Goal: Transaction & Acquisition: Obtain resource

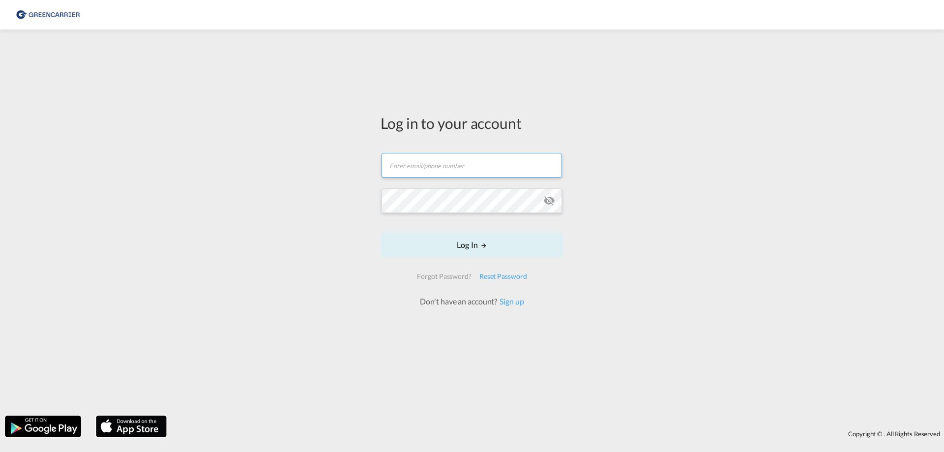
click at [433, 163] on input "text" at bounding box center [471, 165] width 180 height 25
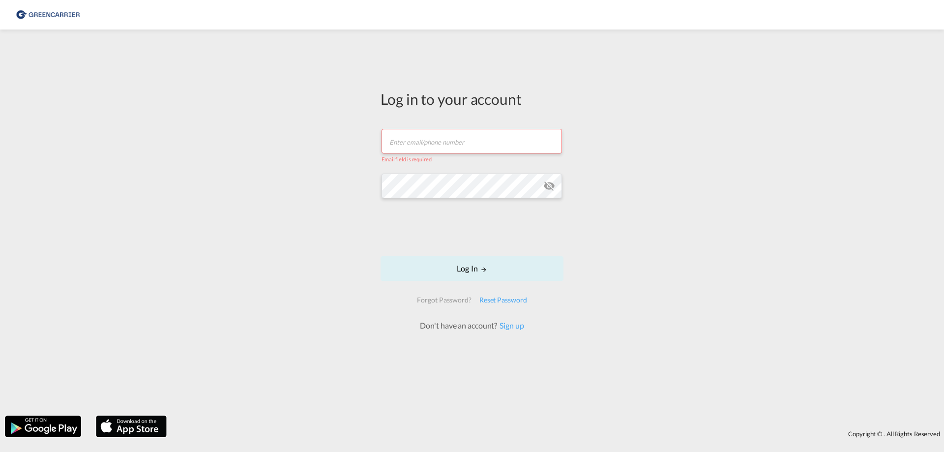
click at [448, 146] on input "text" at bounding box center [471, 141] width 180 height 25
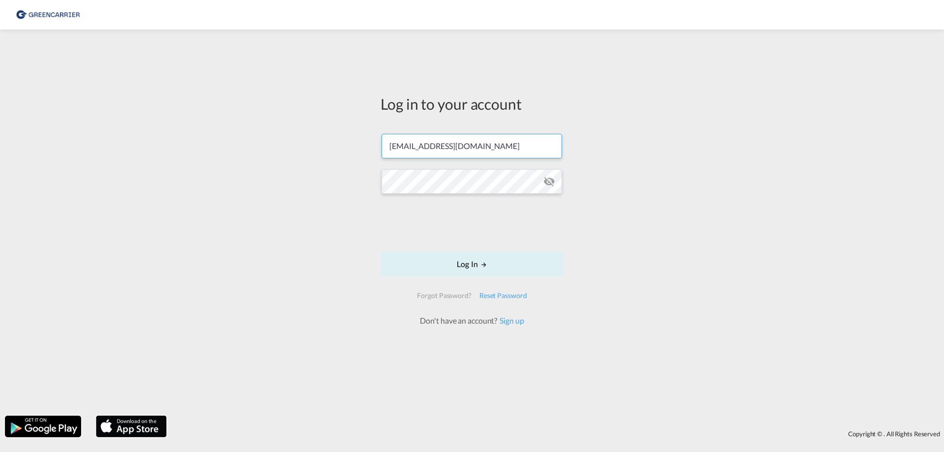
type input "dtm-ocean@nosta.de"
click at [289, 212] on div "Log in to your account dtm-ocean@nosta.de Log In Forgot Password? Reset Passwor…" at bounding box center [472, 222] width 944 height 376
click at [477, 261] on button "Log In" at bounding box center [471, 264] width 183 height 25
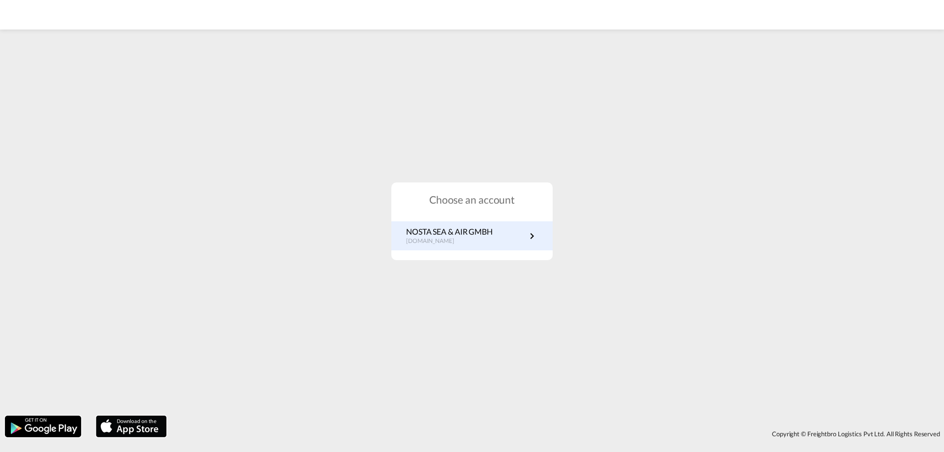
click at [436, 239] on p "de.portal.greencarrier.com" at bounding box center [449, 241] width 87 height 8
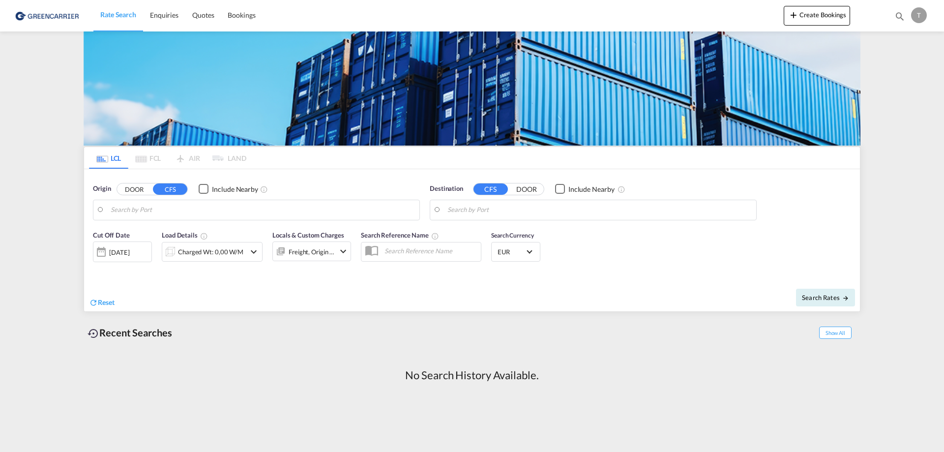
click at [135, 154] on input "Search by Port" at bounding box center [263, 210] width 304 height 15
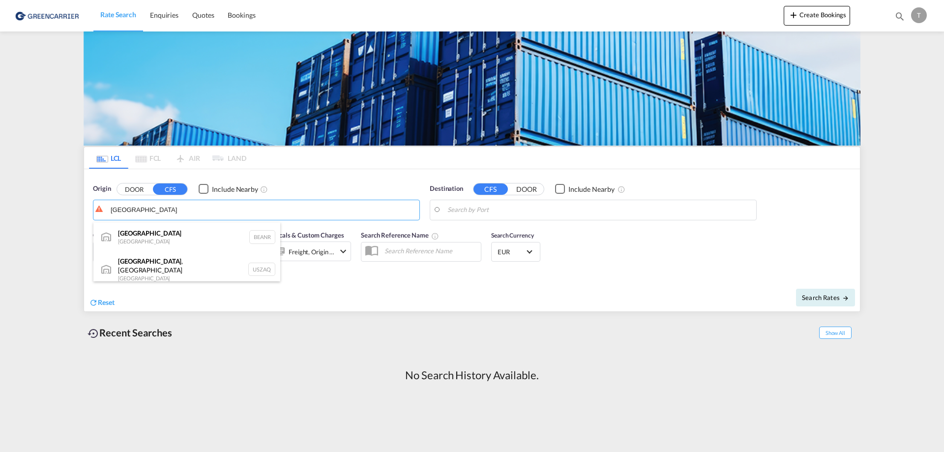
drag, startPoint x: 143, startPoint y: 240, endPoint x: 144, endPoint y: 269, distance: 29.0
click at [143, 154] on div "Antwerp [GEOGRAPHIC_DATA] BEANR" at bounding box center [186, 236] width 187 height 29
type input "[GEOGRAPHIC_DATA], BEANR"
click at [462, 154] on md-autocomplete-wrap at bounding box center [599, 213] width 304 height 20
click at [462, 154] on input "Search by Port" at bounding box center [599, 210] width 304 height 15
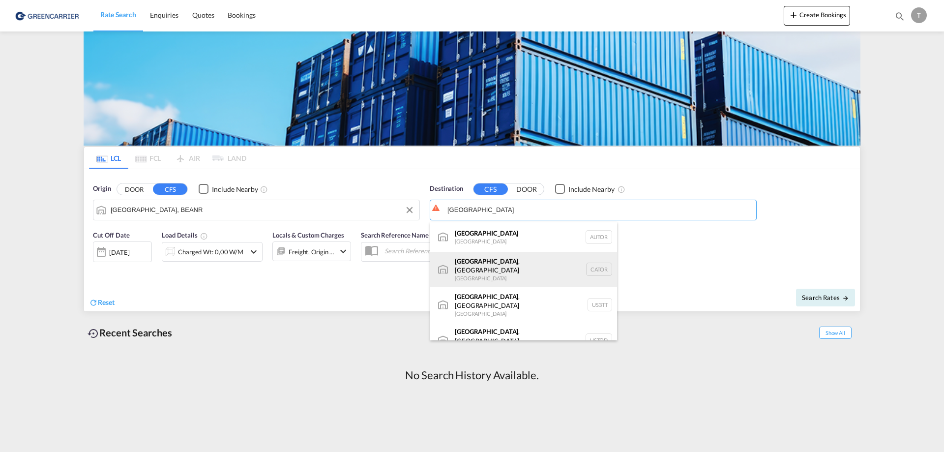
click at [454, 154] on div "[GEOGRAPHIC_DATA] , ON [GEOGRAPHIC_DATA] CATOR" at bounding box center [523, 269] width 187 height 35
type input "[GEOGRAPHIC_DATA], [GEOGRAPHIC_DATA], CATOR"
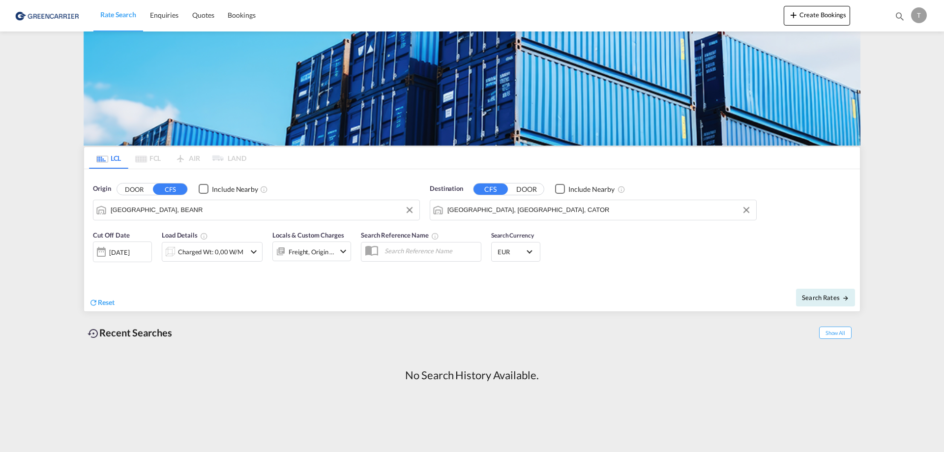
click at [123, 154] on div "[DATE]" at bounding box center [119, 252] width 20 height 9
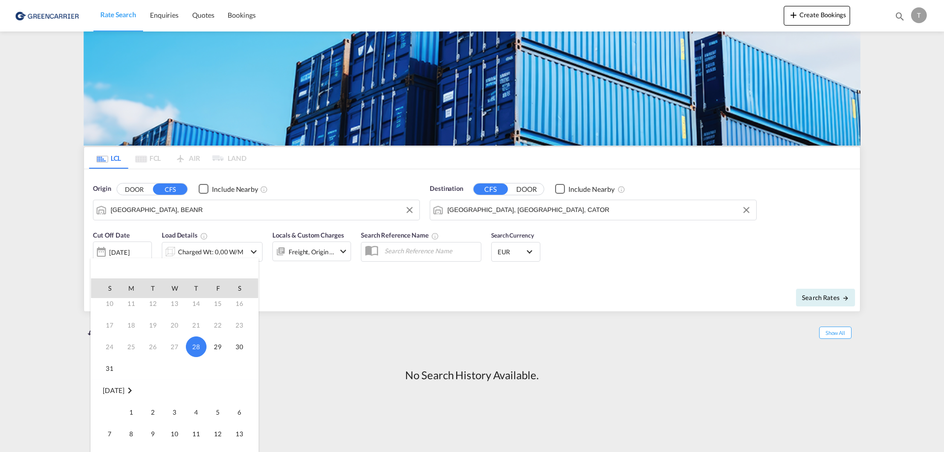
scroll to position [147, 0]
click at [128, 154] on span "1" at bounding box center [131, 314] width 20 height 20
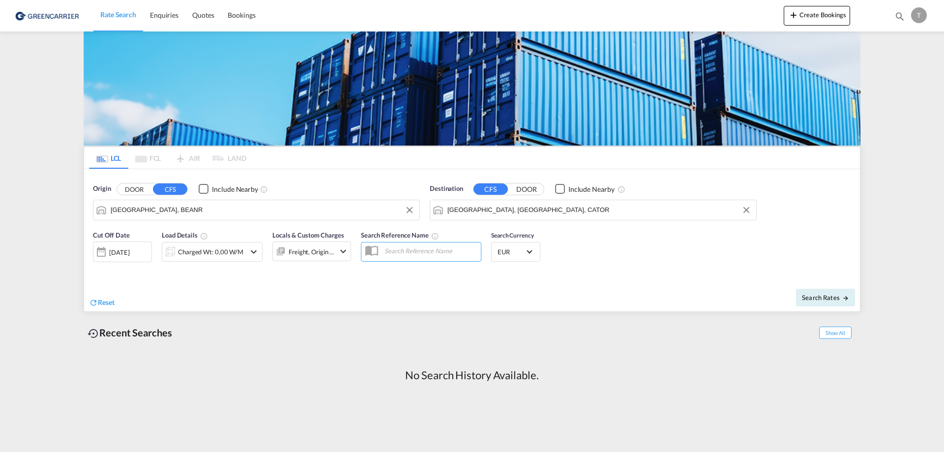
click at [234, 154] on div "Reset" at bounding box center [281, 294] width 385 height 27
click at [252, 154] on md-icon "icon-chevron-down" at bounding box center [254, 252] width 12 height 12
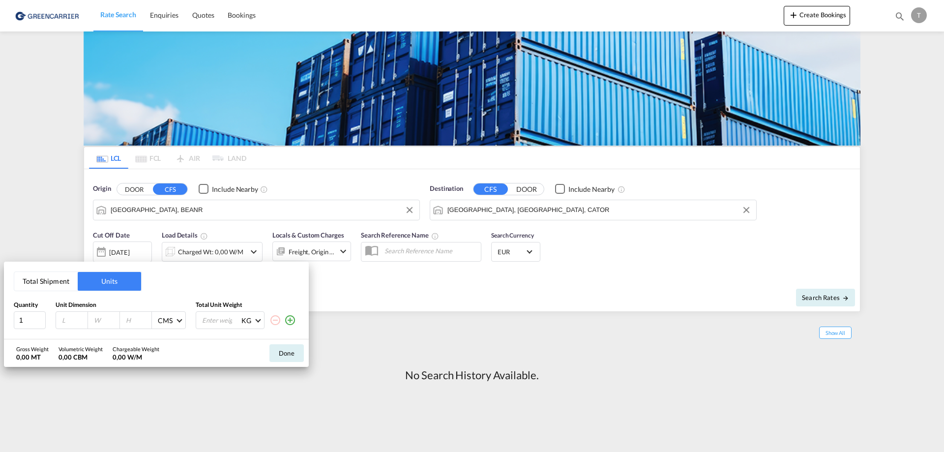
click at [290, 154] on md-icon "icon-plus-circle-outline" at bounding box center [290, 320] width 12 height 12
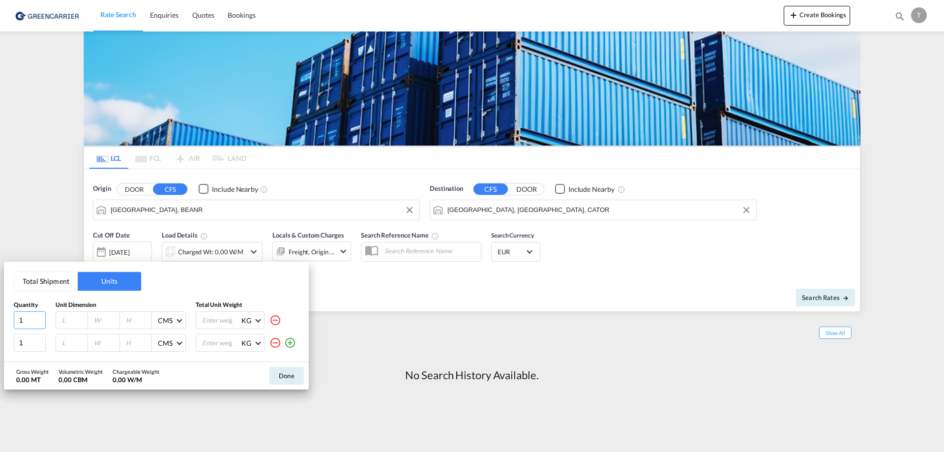
drag, startPoint x: 29, startPoint y: 322, endPoint x: -77, endPoint y: 324, distance: 106.2
click at [0, 154] on html "Rate Search Enquiries Quotes Bookings Rate Search Enquiries" at bounding box center [472, 226] width 944 height 452
type input "8"
type input "89"
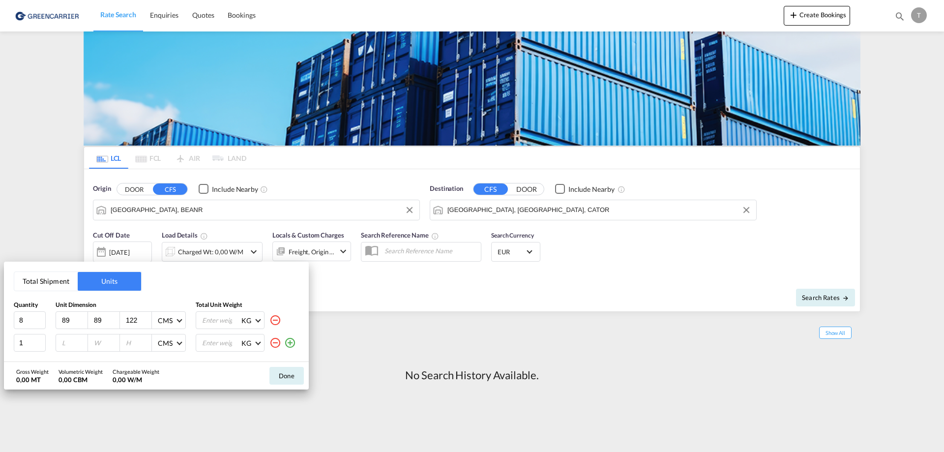
type input "122"
click at [261, 154] on md-select-value "KG" at bounding box center [251, 320] width 22 height 17
click at [199, 154] on md-backdrop at bounding box center [472, 226] width 944 height 452
click at [211, 154] on input "number" at bounding box center [220, 320] width 39 height 17
type input "6768"
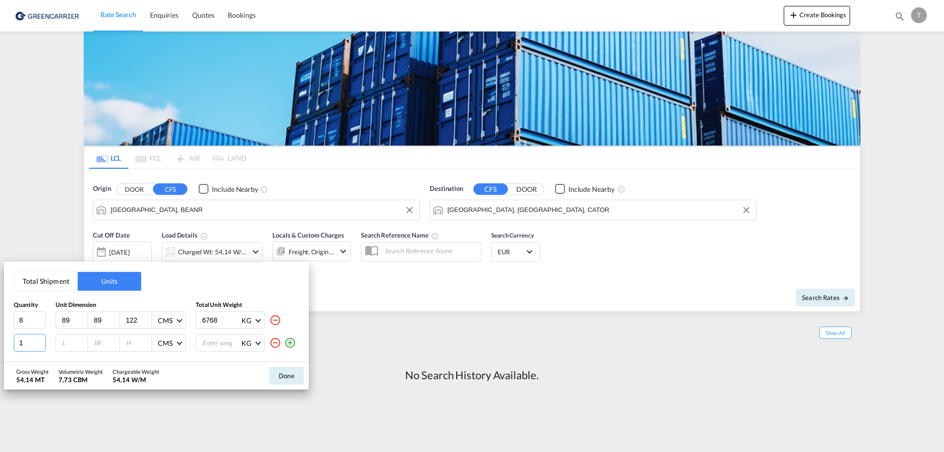
drag, startPoint x: 25, startPoint y: 344, endPoint x: -54, endPoint y: 358, distance: 79.9
click at [0, 154] on html "Rate Search Enquiries Quotes Bookings Rate Search Enquiries" at bounding box center [472, 226] width 944 height 452
type input "8"
type input "89"
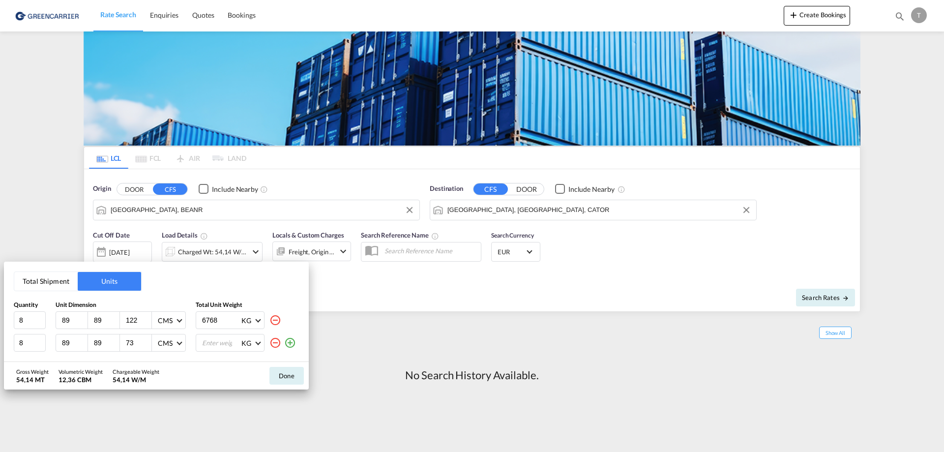
type input "73"
click at [183, 154] on md-select-value "CMS" at bounding box center [170, 320] width 27 height 17
click at [182, 154] on md-option "CMS" at bounding box center [183, 321] width 67 height 24
click at [221, 154] on input "number" at bounding box center [220, 342] width 39 height 17
type input "2272"
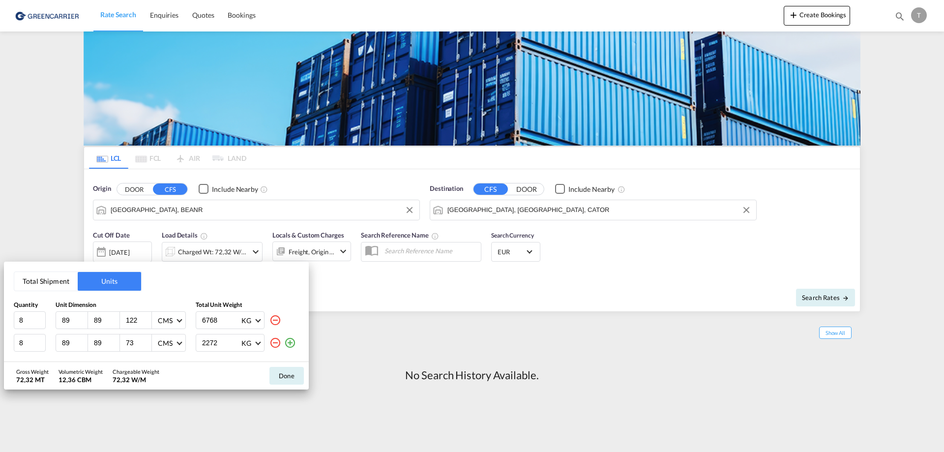
click at [217, 154] on div "Total Shipment Units Quantity Unit Dimension Total Unit Weight 8 89 89 122 CMS …" at bounding box center [156, 311] width 305 height 100
click at [40, 154] on div "72,32 MT" at bounding box center [32, 379] width 32 height 9
drag, startPoint x: 229, startPoint y: 325, endPoint x: 134, endPoint y: 317, distance: 94.7
click at [134, 154] on div "8 89 89 122 CMS 6768 KG" at bounding box center [156, 320] width 285 height 18
type input "846"
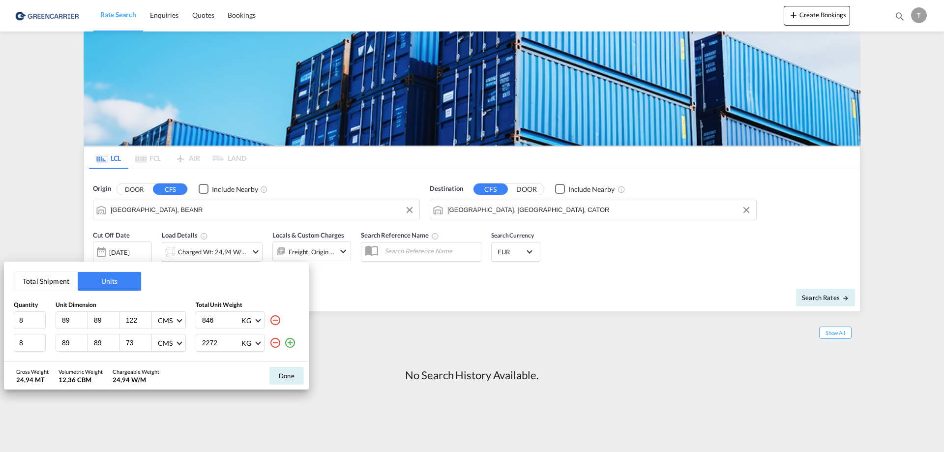
drag, startPoint x: 226, startPoint y: 343, endPoint x: 77, endPoint y: 341, distance: 148.9
click at [77, 154] on div "8 89 89 73 CMS CMS Inches 2272 KG KG LB" at bounding box center [156, 343] width 285 height 18
type input "284"
click at [226, 154] on div "Gross Weight 9,04 MT Volumetric Weight 12,36 CBM Chargeable Weight 12,36 W/M Do…" at bounding box center [156, 376] width 305 height 28
click at [281, 154] on button "Done" at bounding box center [286, 376] width 34 height 18
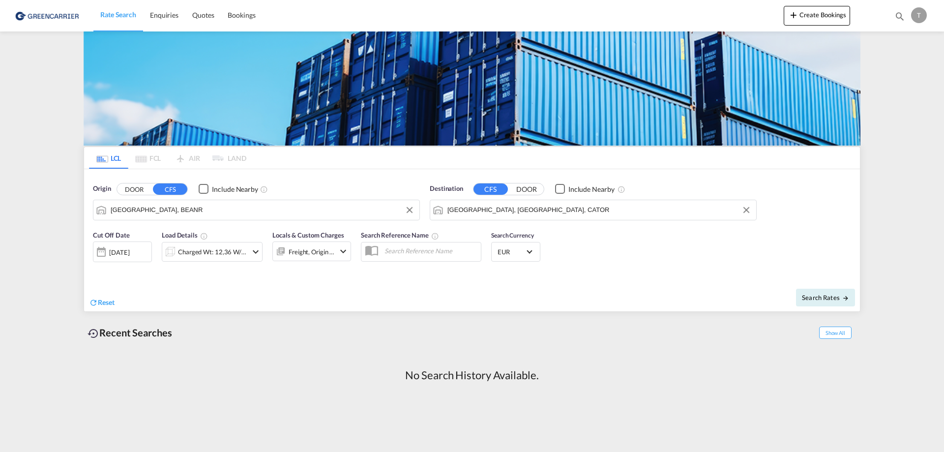
click at [336, 154] on div "Freight, Origin +1" at bounding box center [311, 251] width 79 height 20
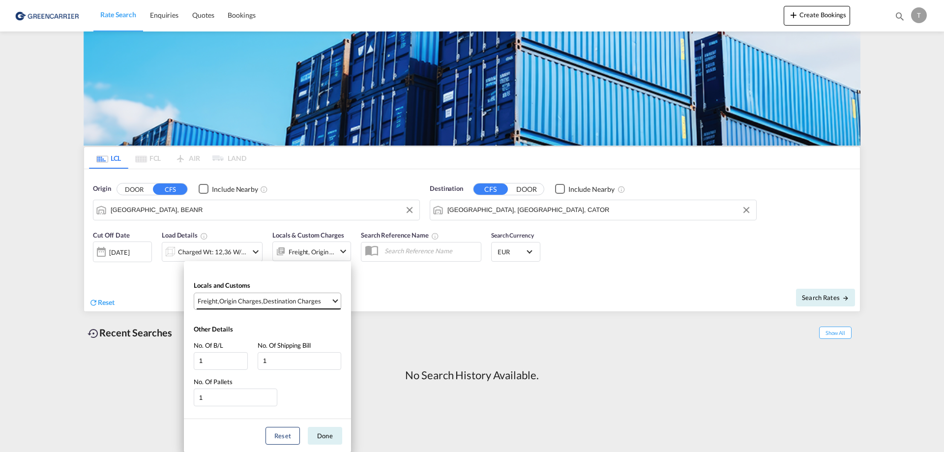
click at [306, 154] on div "Destination Charges" at bounding box center [292, 300] width 58 height 9
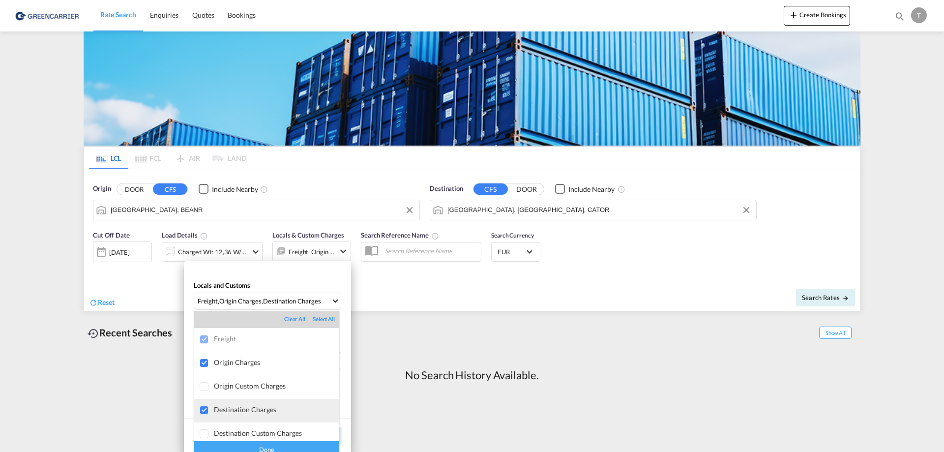
click at [242, 154] on div "Destination Charges" at bounding box center [276, 409] width 125 height 8
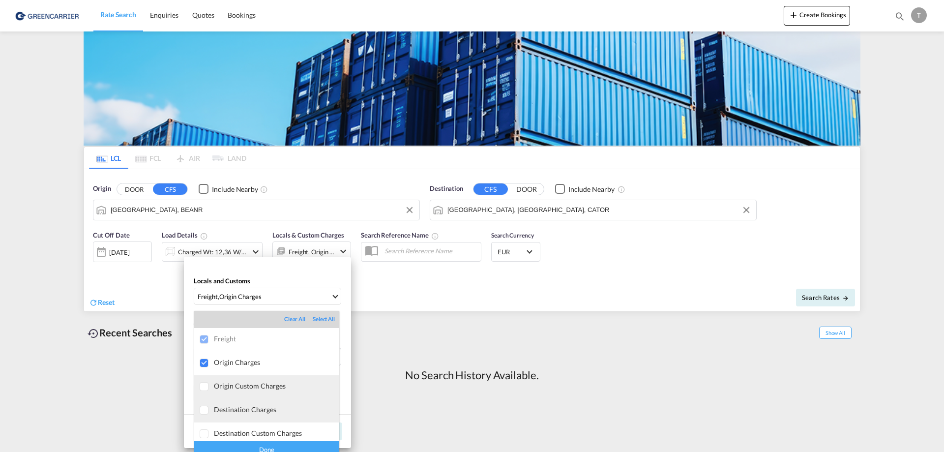
scroll to position [5, 0]
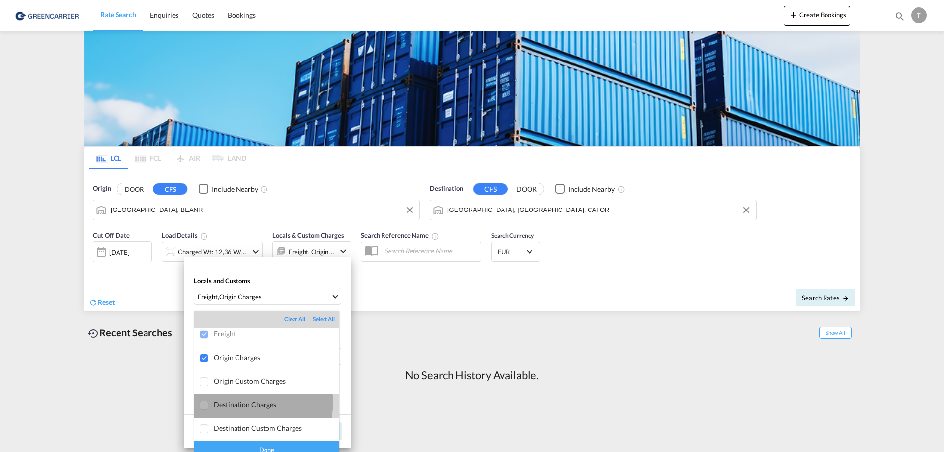
click at [248, 154] on div "Destination Charges" at bounding box center [276, 404] width 125 height 8
click at [264, 154] on div "Done" at bounding box center [266, 449] width 145 height 17
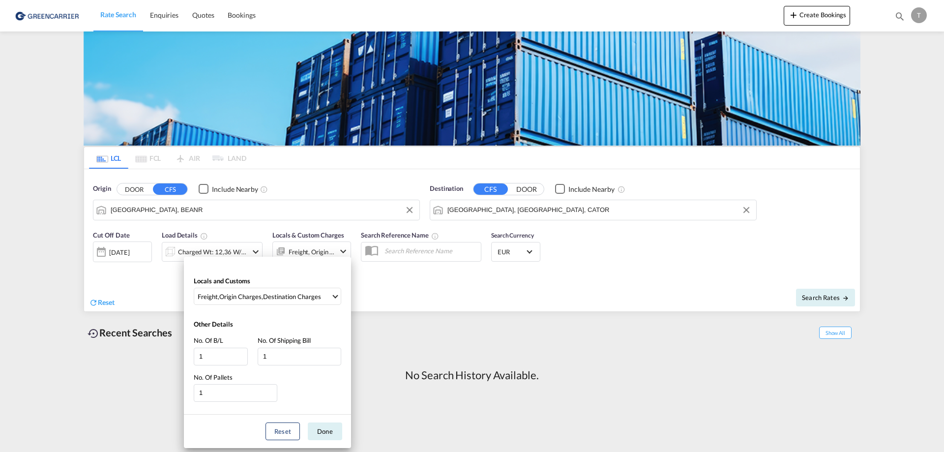
click at [435, 154] on div "Locals and Customs Freight , Origin Charges , Destination Charges Other Details…" at bounding box center [472, 226] width 944 height 452
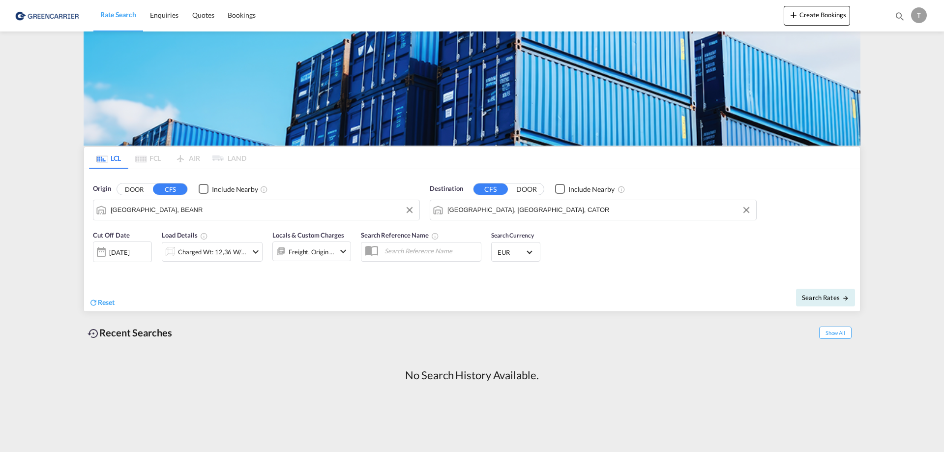
click at [462, 154] on span "EUR" at bounding box center [511, 252] width 28 height 9
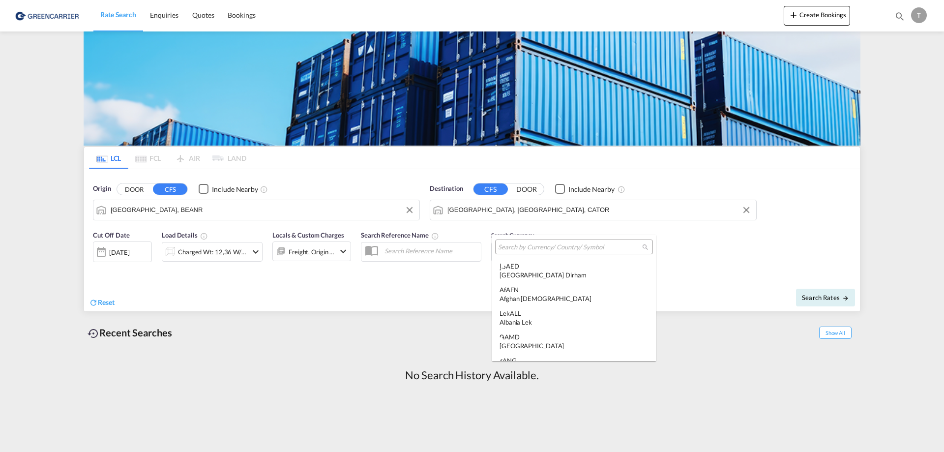
scroll to position [987, 0]
click at [462, 154] on md-backdrop at bounding box center [472, 226] width 944 height 452
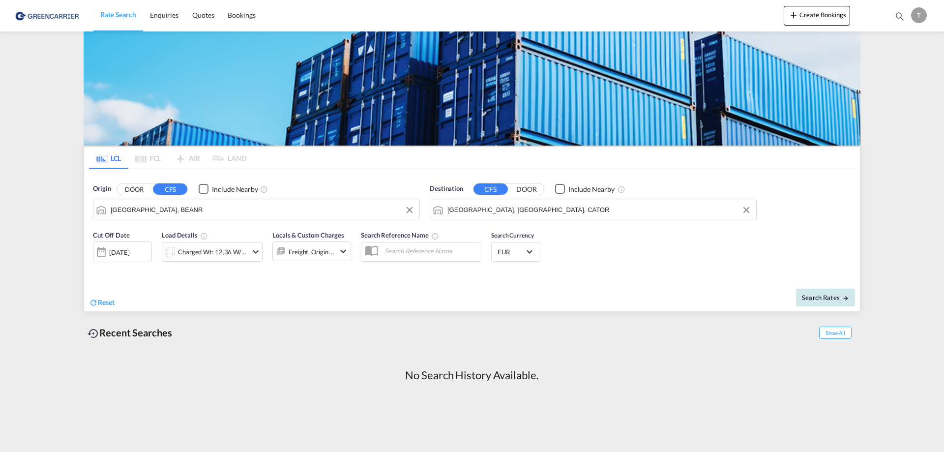
click at [462, 154] on span "Search Rates" at bounding box center [825, 297] width 47 height 8
type input "BEANR to CATOR / [DATE]"
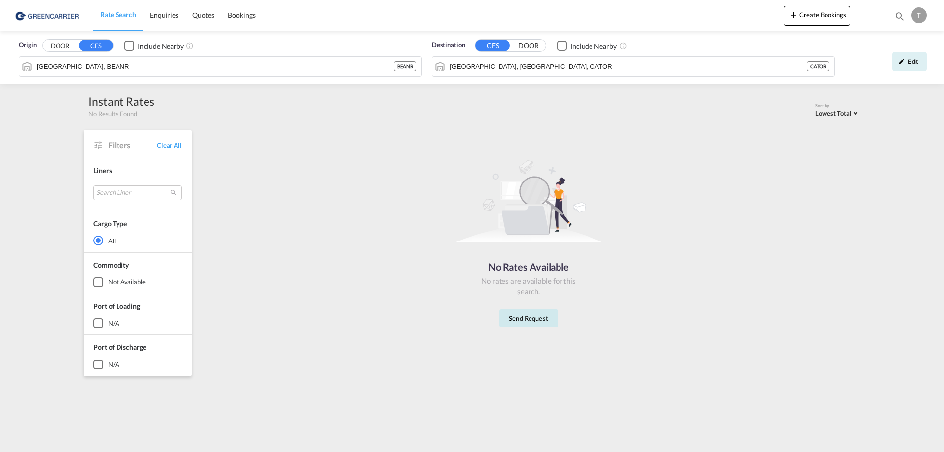
click at [462, 154] on button "Send Request" at bounding box center [528, 318] width 59 height 18
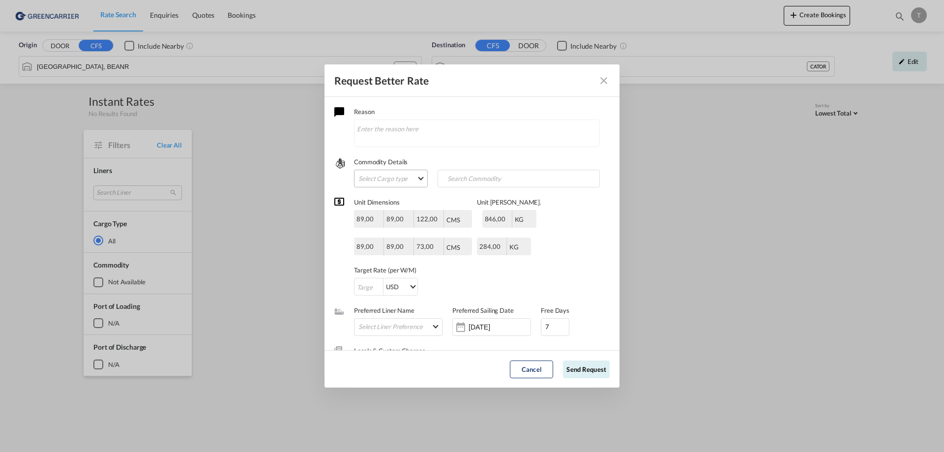
click at [389, 154] on md-select "Select Cargo type FAK GCR GDSM General Cargo Hazardous Cargo Ambient Foodstuff …" at bounding box center [391, 179] width 74 height 18
click at [394, 154] on div "General Cargo" at bounding box center [379, 249] width 41 height 9
click at [444, 154] on input "Search Commodity" at bounding box center [488, 179] width 97 height 16
type input "Wheel Tyre Discs"
click at [462, 154] on div "Unit Dimensions 89,00 89,00 122,00 CMS CMS Inches CMS Inches Unit [PERSON_NAME]…" at bounding box center [471, 241] width 275 height 108
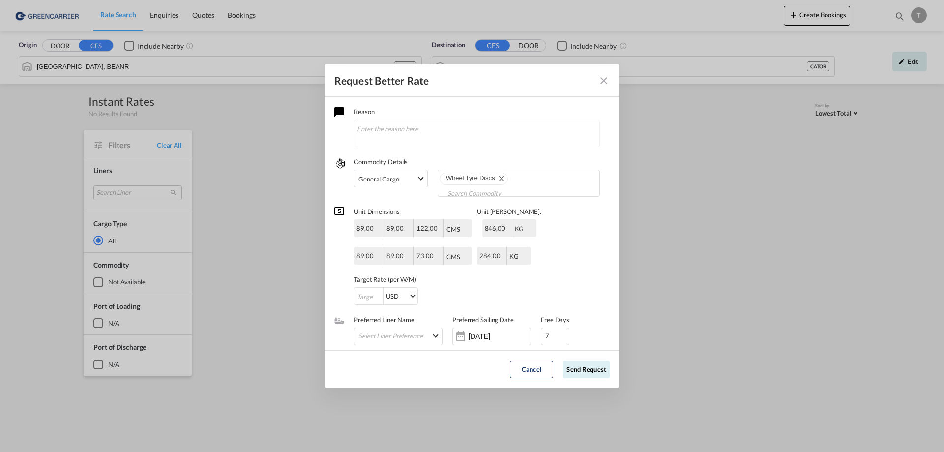
scroll to position [45, 0]
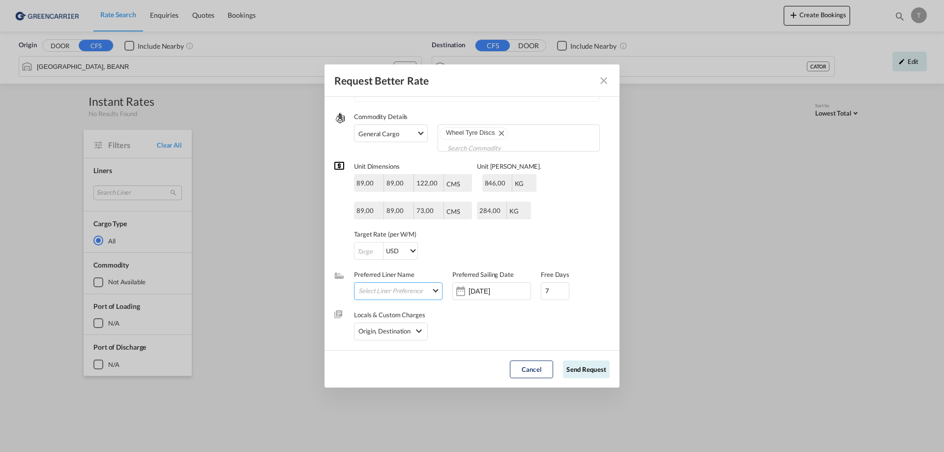
click at [420, 154] on md-select "Select Liner Preference Greencarrier Consolidators" at bounding box center [400, 290] width 84 height 13
click at [458, 154] on md-backdrop at bounding box center [472, 226] width 944 height 452
click at [462, 154] on input "[DATE]" at bounding box center [499, 291] width 62 height 8
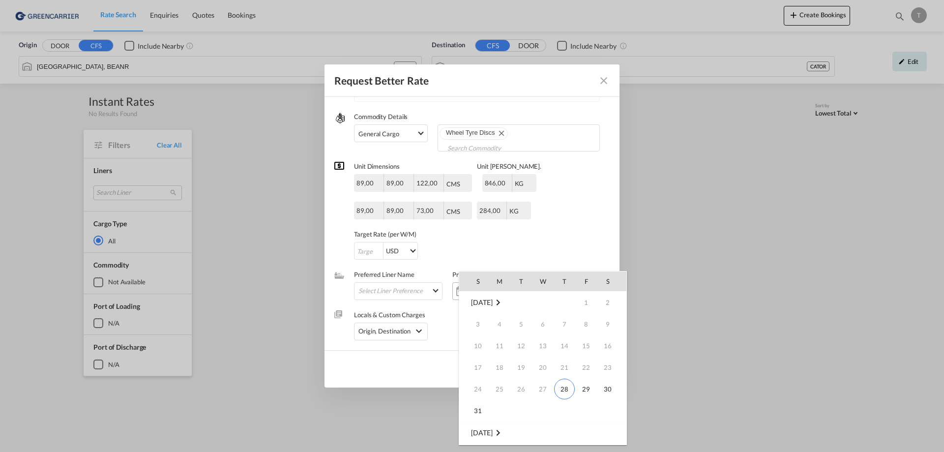
scroll to position [130, 0]
click at [462, 154] on span "4" at bounding box center [564, 324] width 20 height 20
type input "[DATE]"
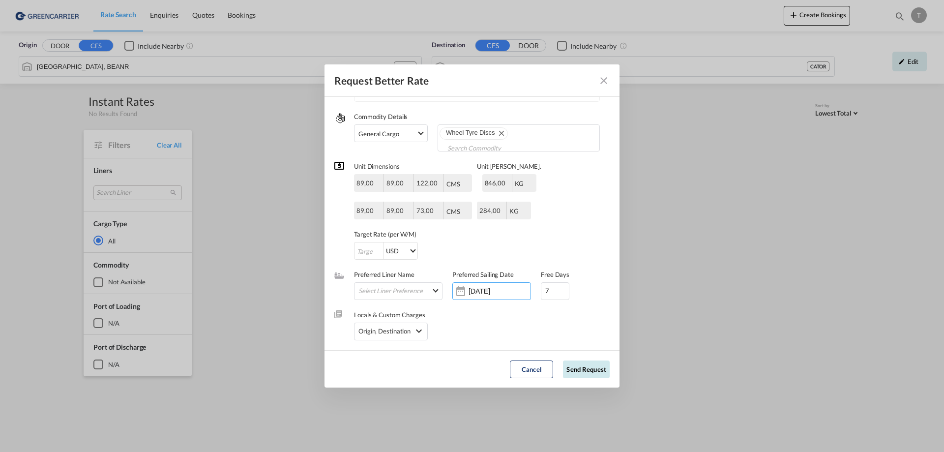
click at [462, 154] on button "Send Request" at bounding box center [586, 369] width 47 height 18
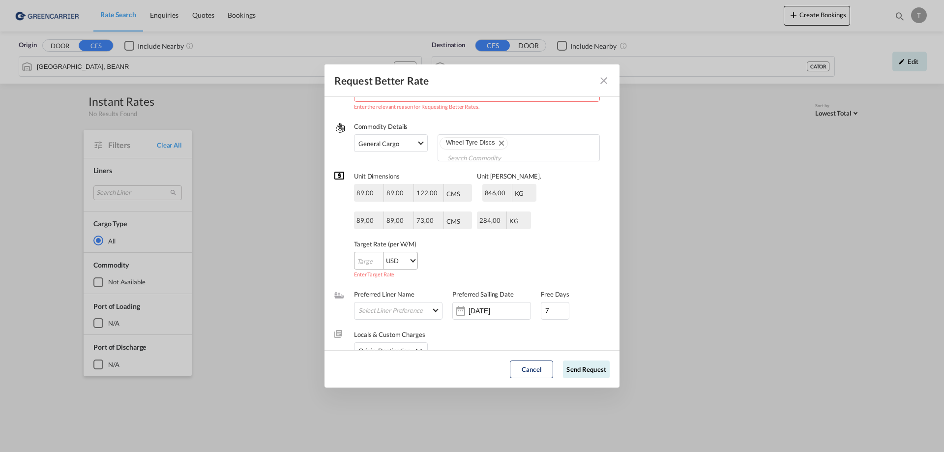
scroll to position [0, 0]
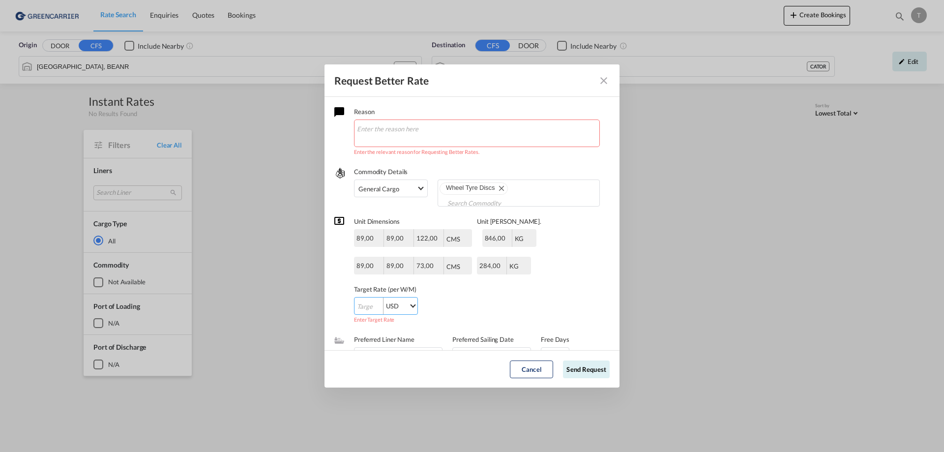
click at [404, 154] on md-select-value "USD" at bounding box center [401, 305] width 31 height 17
click at [462, 154] on md-backdrop at bounding box center [472, 226] width 944 height 452
click at [462, 79] on md-icon "Close dialog" at bounding box center [604, 81] width 12 height 12
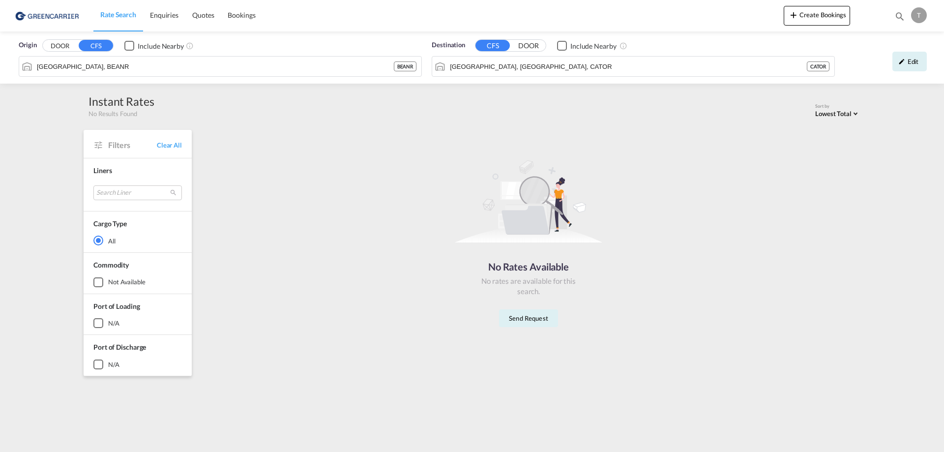
click at [462, 117] on md-select-value "Lowest Total" at bounding box center [837, 112] width 45 height 11
click at [462, 115] on md-backdrop at bounding box center [472, 226] width 944 height 452
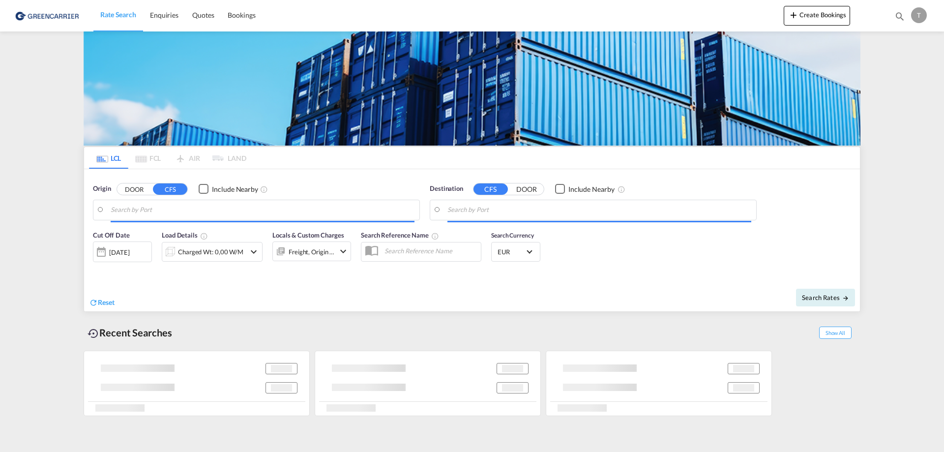
type input "[GEOGRAPHIC_DATA], BEANR"
type input "[GEOGRAPHIC_DATA], [GEOGRAPHIC_DATA], CATOR"
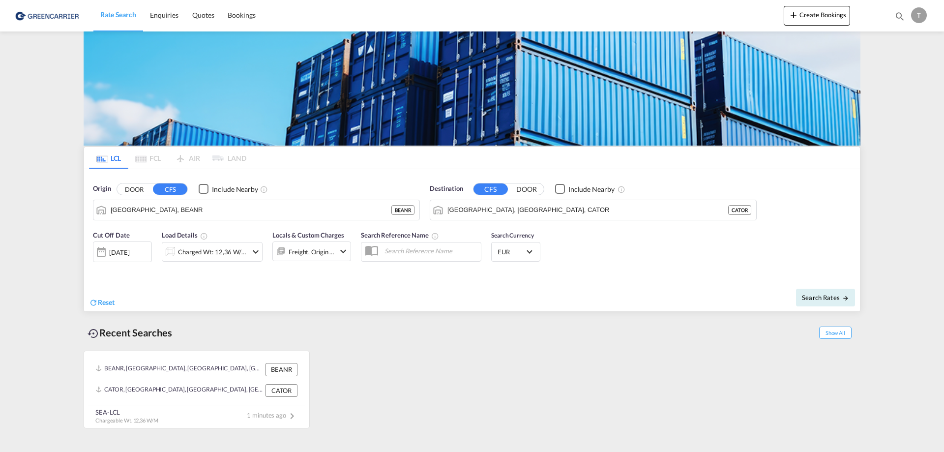
click at [129, 154] on div "[DATE]" at bounding box center [119, 252] width 20 height 9
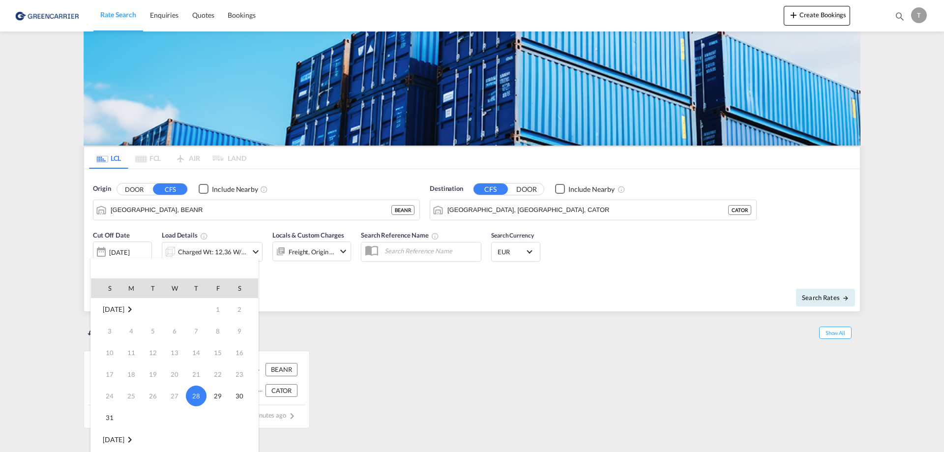
scroll to position [49, 0]
click at [196, 154] on span "4" at bounding box center [196, 412] width 20 height 20
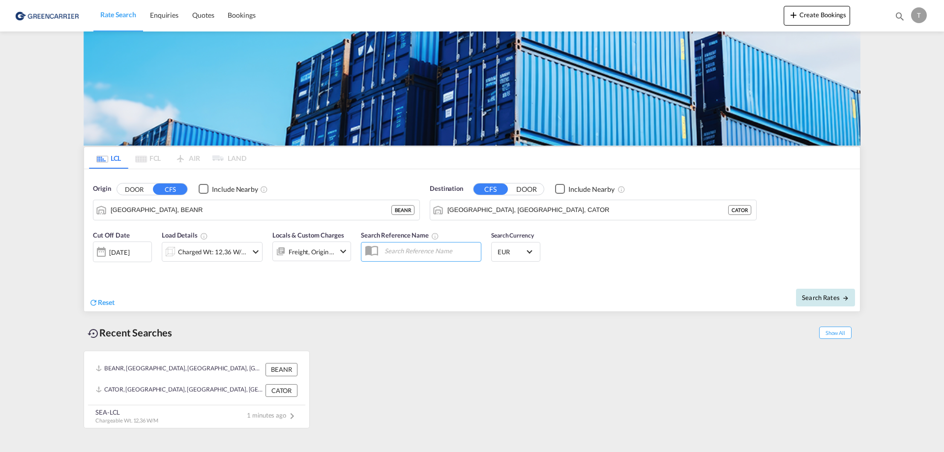
click at [462, 154] on span "Search Rates" at bounding box center [825, 297] width 47 height 8
type input "BEANR to CATOR / [DATE]"
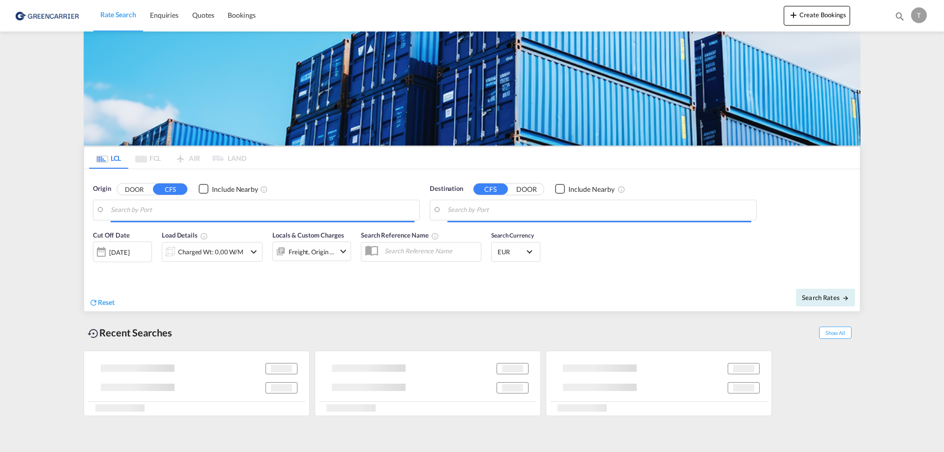
type input "[GEOGRAPHIC_DATA], BEANR"
type input "[GEOGRAPHIC_DATA], [GEOGRAPHIC_DATA], CATOR"
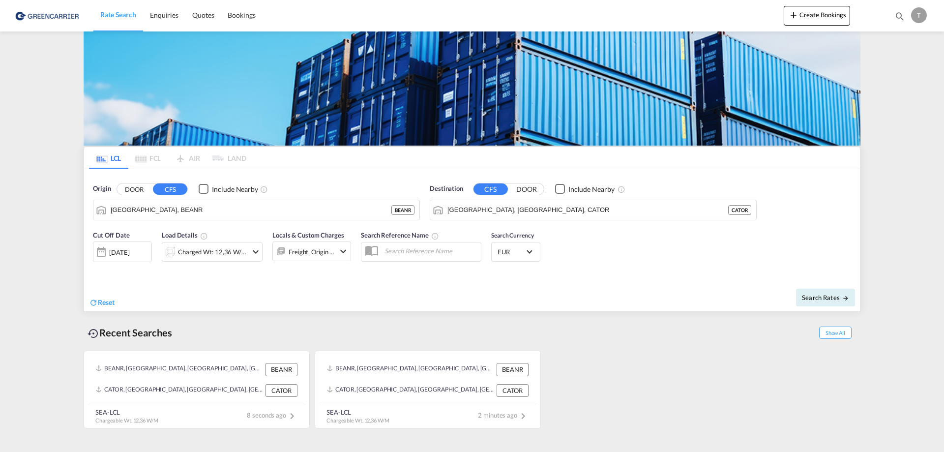
click at [130, 154] on md-input-container "[DATE] [DATE]" at bounding box center [122, 249] width 59 height 20
click at [129, 154] on div "[DATE]" at bounding box center [119, 252] width 20 height 9
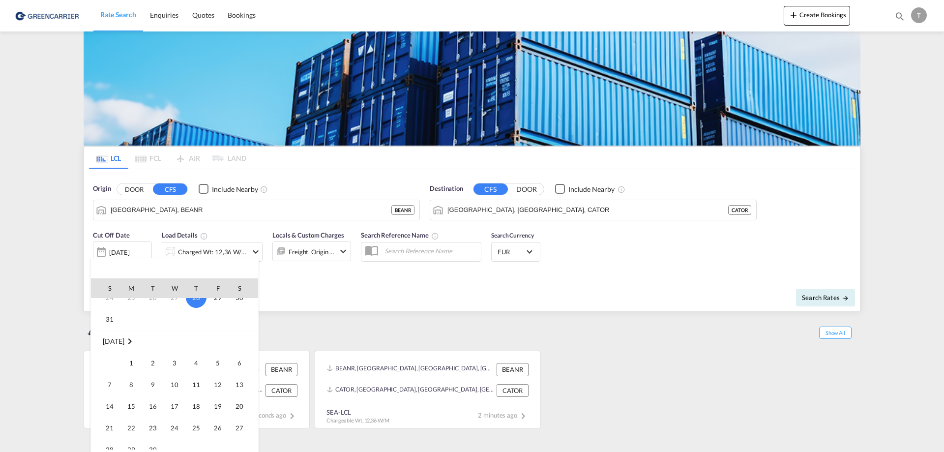
scroll to position [49, 0]
click at [153, 154] on span "9" at bounding box center [153, 434] width 20 height 20
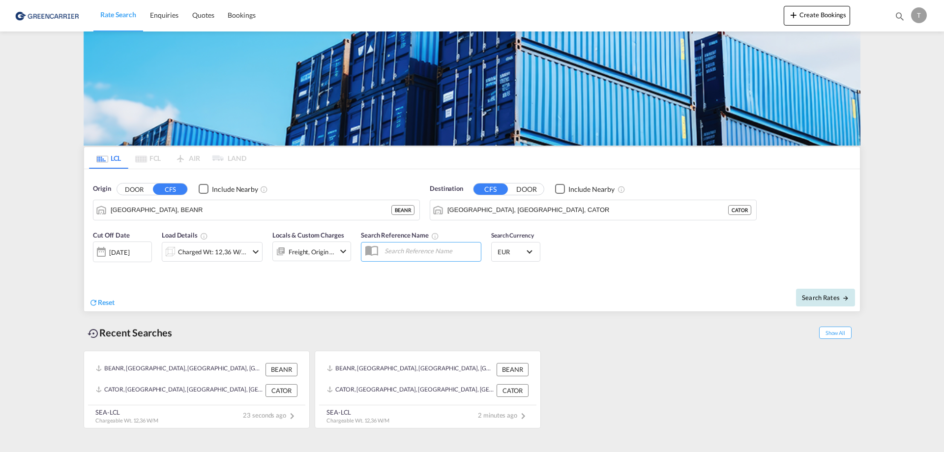
click at [462, 154] on button "Search Rates" at bounding box center [825, 298] width 59 height 18
type input "BEANR to CATOR / [DATE]"
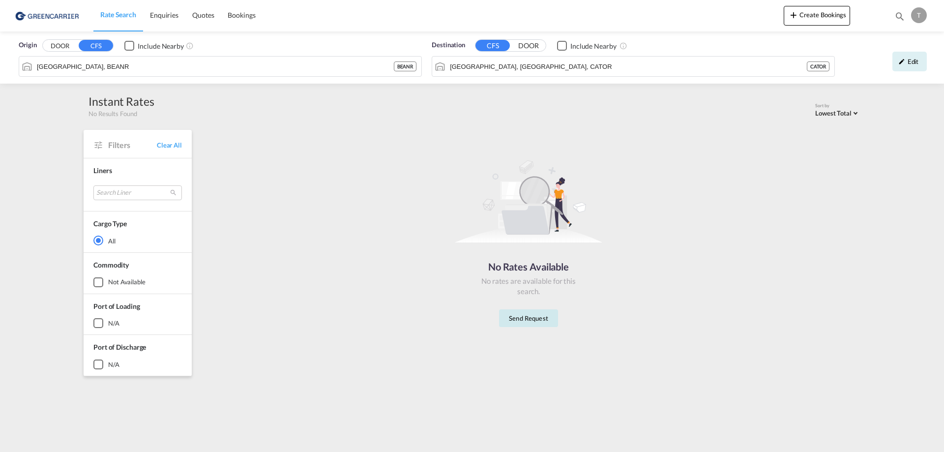
click at [462, 154] on button "Send Request" at bounding box center [528, 318] width 59 height 18
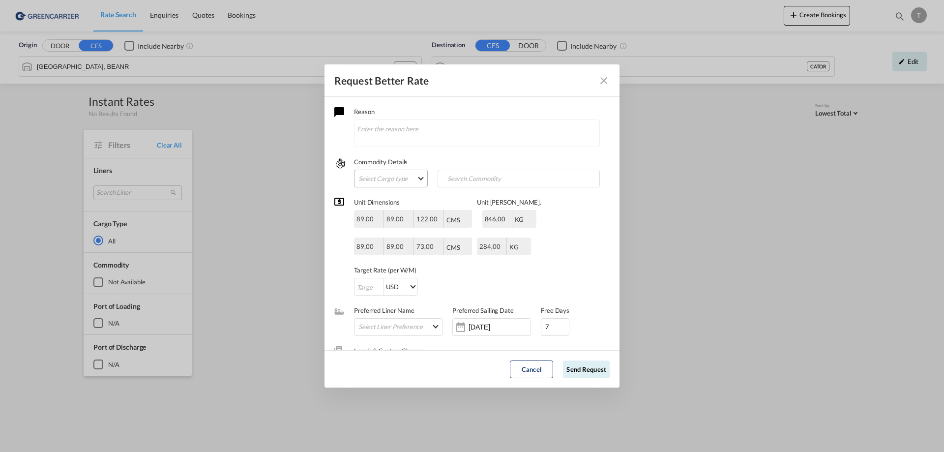
click at [398, 154] on md-select "Select Cargo type FAK GCR GDSM General Cargo Hazardous Cargo Ambient Foodstuff …" at bounding box center [391, 179] width 74 height 18
click at [381, 154] on div "General Cargo" at bounding box center [379, 249] width 41 height 9
click at [462, 154] on input "Search Commodity" at bounding box center [488, 179] width 97 height 16
type input "Wheel Tyre Discs"
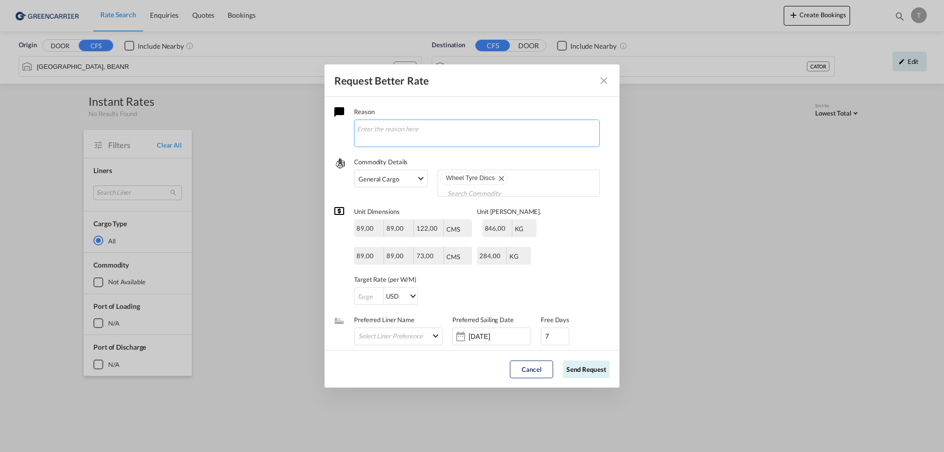
click at [421, 142] on textarea "Request Better Rate ..." at bounding box center [477, 133] width 246 height 28
drag, startPoint x: 465, startPoint y: 83, endPoint x: 493, endPoint y: 124, distance: 49.6
click at [462, 117] on nwls-request-for-quote "Request Better Rate Reason Commodity Details General Cargo Wheel Tyre Discs Uni…" at bounding box center [471, 225] width 295 height 323
click at [462, 128] on textarea "Request Better Rate ..." at bounding box center [477, 133] width 246 height 28
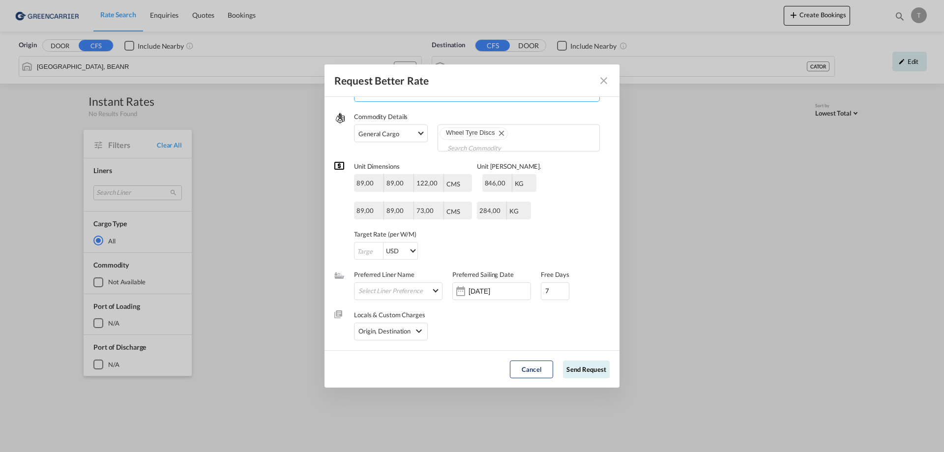
type textarea "No rates available"
click at [401, 154] on div "Locals & Custom Charges Origin, Destination Origin Charges Origin Customs Clear…" at bounding box center [471, 320] width 275 height 40
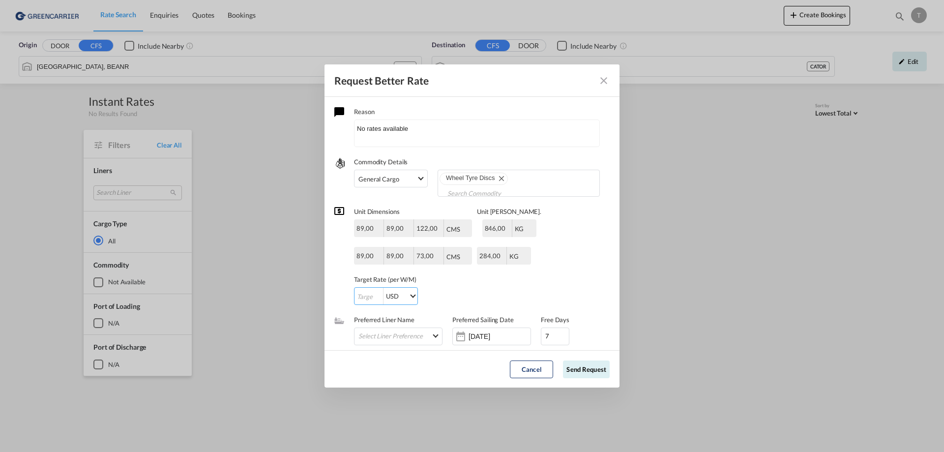
click at [370, 154] on input "Request Better Rate ..." at bounding box center [368, 297] width 29 height 18
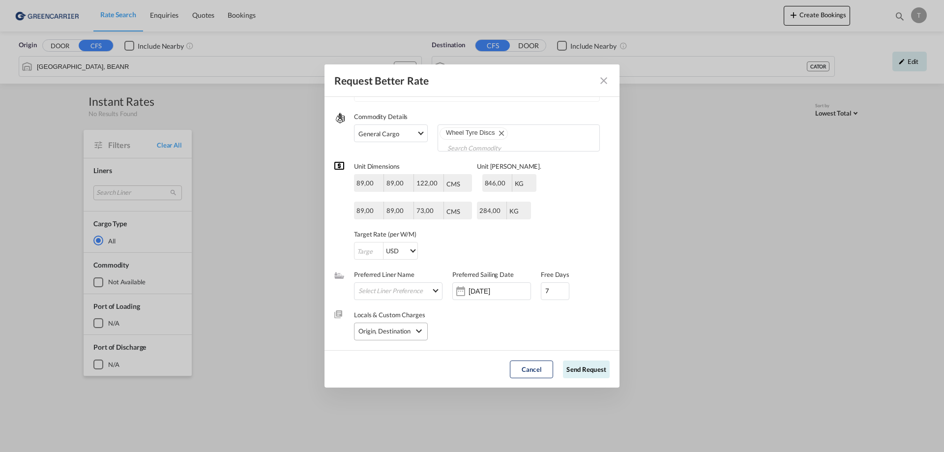
click at [422, 154] on md-icon "icon-chevron-down" at bounding box center [419, 331] width 12 height 12
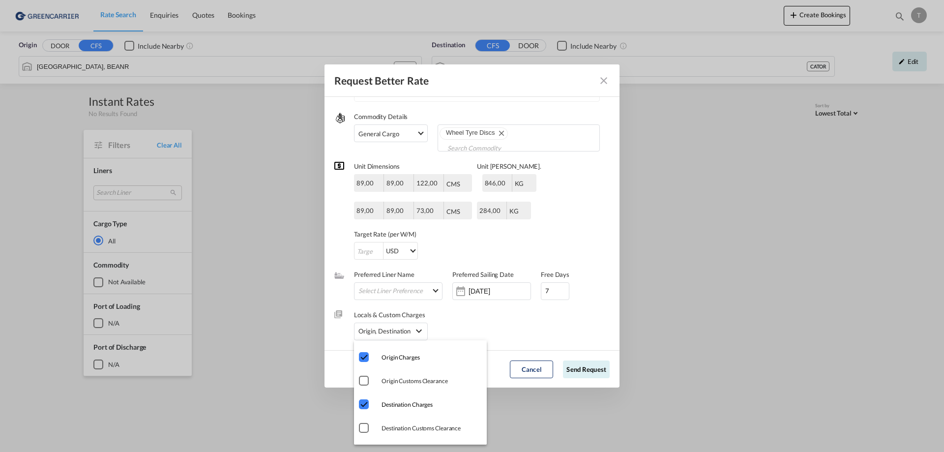
click at [375, 154] on md-checkbox "Destination Charges" at bounding box center [420, 404] width 123 height 10
click at [462, 154] on md-backdrop at bounding box center [472, 226] width 944 height 452
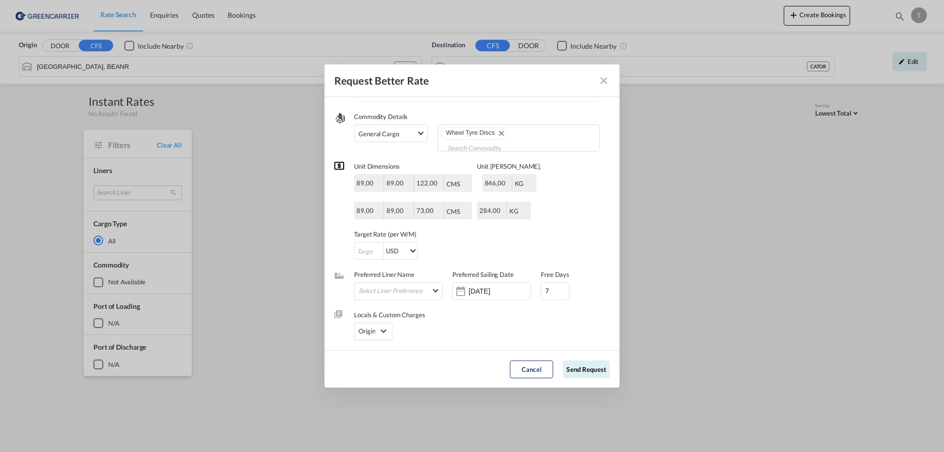
scroll to position [0, 0]
